Goal: Communication & Community: Connect with others

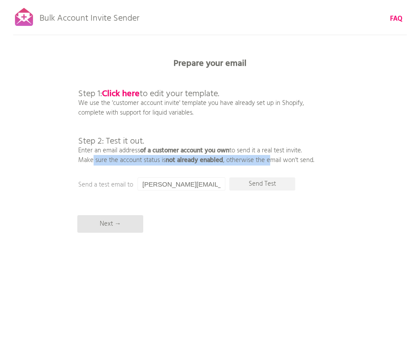
drag, startPoint x: 84, startPoint y: 160, endPoint x: 270, endPoint y: 157, distance: 186.3
click at [270, 162] on p "Step 1: Click here to edit your template. We use the 'customer account invite' …" at bounding box center [196, 117] width 236 height 95
click at [273, 159] on p "Step 1: Click here to edit your template. We use the 'customer account invite' …" at bounding box center [196, 117] width 236 height 95
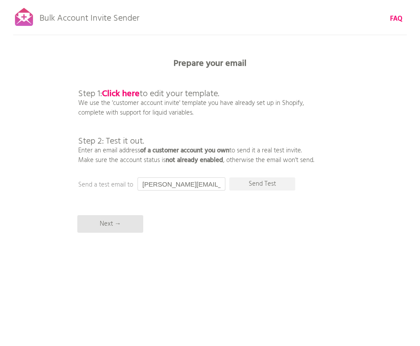
drag, startPoint x: 170, startPoint y: 186, endPoint x: 228, endPoint y: 183, distance: 58.9
click at [231, 0] on div "Prepare your email Step 1: Click here to edit your template. We use the 'custom…" at bounding box center [210, 0] width 420 height 0
click at [252, 179] on p "Send Test" at bounding box center [262, 183] width 66 height 13
drag, startPoint x: 162, startPoint y: 186, endPoint x: 134, endPoint y: 184, distance: 28.1
click at [134, 0] on div "Prepare your email Step 1: Click here to edit your template. We use the 'custom…" at bounding box center [210, 0] width 420 height 0
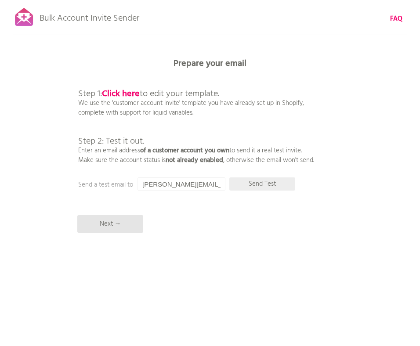
click at [262, 188] on p "Send Test" at bounding box center [262, 183] width 66 height 13
click at [209, 181] on input "[PERSON_NAME][EMAIL_ADDRESS][DOMAIN_NAME]" at bounding box center [181, 183] width 88 height 13
click at [200, 183] on input "[PERSON_NAME][EMAIL_ADDRESS][DOMAIN_NAME]" at bounding box center [181, 183] width 88 height 13
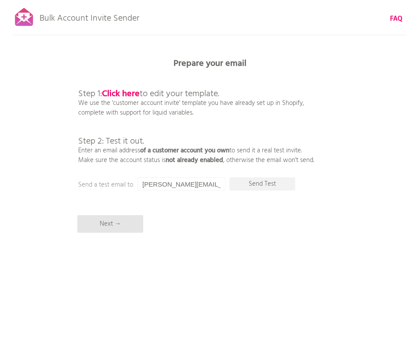
drag, startPoint x: 164, startPoint y: 185, endPoint x: 116, endPoint y: 186, distance: 48.3
click at [115, 0] on div "Prepare your email Step 1: Click here to edit your template. We use the 'custom…" at bounding box center [210, 0] width 420 height 0
click at [265, 180] on p "Send Test" at bounding box center [262, 183] width 66 height 13
drag, startPoint x: 248, startPoint y: 64, endPoint x: 173, endPoint y: 60, distance: 74.8
click at [173, 60] on p "Prepare your email" at bounding box center [210, 63] width 264 height 9
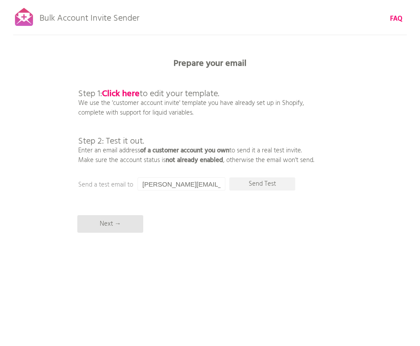
click at [181, 66] on b "Prepare your email" at bounding box center [210, 64] width 73 height 14
click at [192, 67] on b "Prepare your email" at bounding box center [210, 64] width 73 height 14
click at [167, 183] on input "[PERSON_NAME][EMAIL_ADDRESS][DOMAIN_NAME]" at bounding box center [181, 183] width 88 height 13
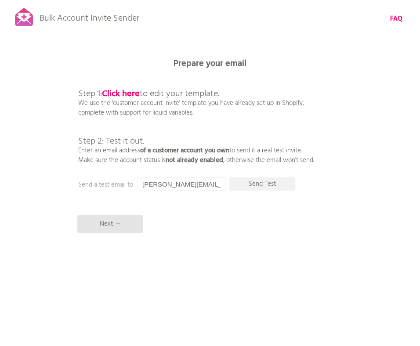
click at [167, 183] on input "[PERSON_NAME][EMAIL_ADDRESS][DOMAIN_NAME]" at bounding box center [181, 183] width 88 height 13
click at [199, 186] on input "[EMAIL_ADDRESS][DOMAIN_NAME]" at bounding box center [181, 183] width 88 height 13
click at [255, 181] on p "Send Test" at bounding box center [262, 183] width 66 height 13
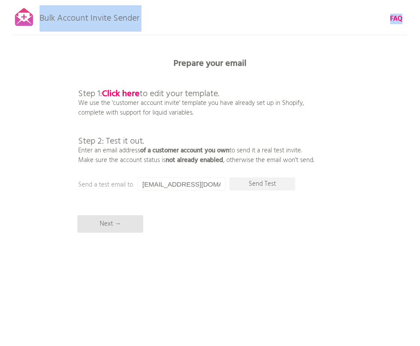
drag, startPoint x: 153, startPoint y: 18, endPoint x: 42, endPoint y: 21, distance: 111.2
click at [42, 21] on div "Bulk Account Invite Sender FAQ Synced all customers! Pause sending (This can ta…" at bounding box center [210, 153] width 420 height 307
click at [42, 21] on p "Bulk Account Invite Sender" at bounding box center [90, 16] width 100 height 22
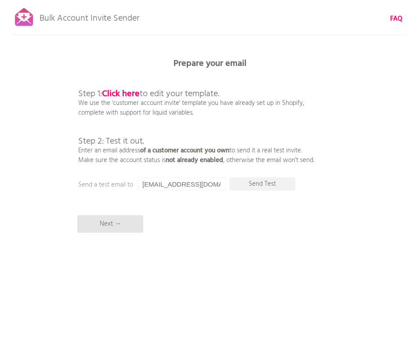
click at [145, 20] on div "Bulk Account Invite Sender FAQ Synced all customers! Pause sending (This can ta…" at bounding box center [210, 153] width 420 height 307
drag, startPoint x: 186, startPoint y: 185, endPoint x: 109, endPoint y: 183, distance: 76.9
click at [109, 0] on div "Prepare your email Step 1: Click here to edit your template. We use the 'custom…" at bounding box center [211, 0] width 422 height 0
click at [182, 189] on input "[EMAIL_ADDRESS][DOMAIN_NAME]" at bounding box center [183, 183] width 88 height 13
click at [182, 196] on div "Bulk Account Invite Sender FAQ Synced all customers! Pause sending (This can ta…" at bounding box center [211, 153] width 422 height 307
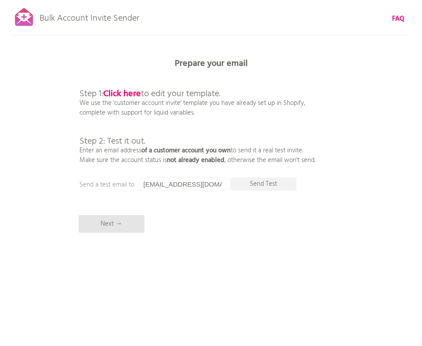
click at [182, 180] on input "[EMAIL_ADDRESS][DOMAIN_NAME]" at bounding box center [183, 183] width 88 height 13
drag, startPoint x: 181, startPoint y: 182, endPoint x: 87, endPoint y: 183, distance: 93.6
click at [88, 0] on div "Prepare your email Step 1: Click here to edit your template. We use the 'custom…" at bounding box center [211, 0] width 422 height 0
type input "[EMAIL_ADDRESS][DOMAIN_NAME]"
click at [255, 187] on p "Send Test" at bounding box center [264, 183] width 66 height 13
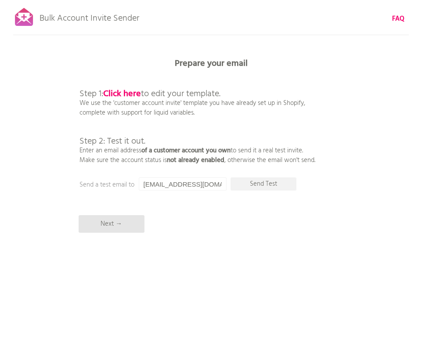
click at [193, 26] on div "Bulk Account Invite Sender FAQ Synced all customers! Pause sending (This can ta…" at bounding box center [211, 153] width 422 height 307
